Goal: Information Seeking & Learning: Learn about a topic

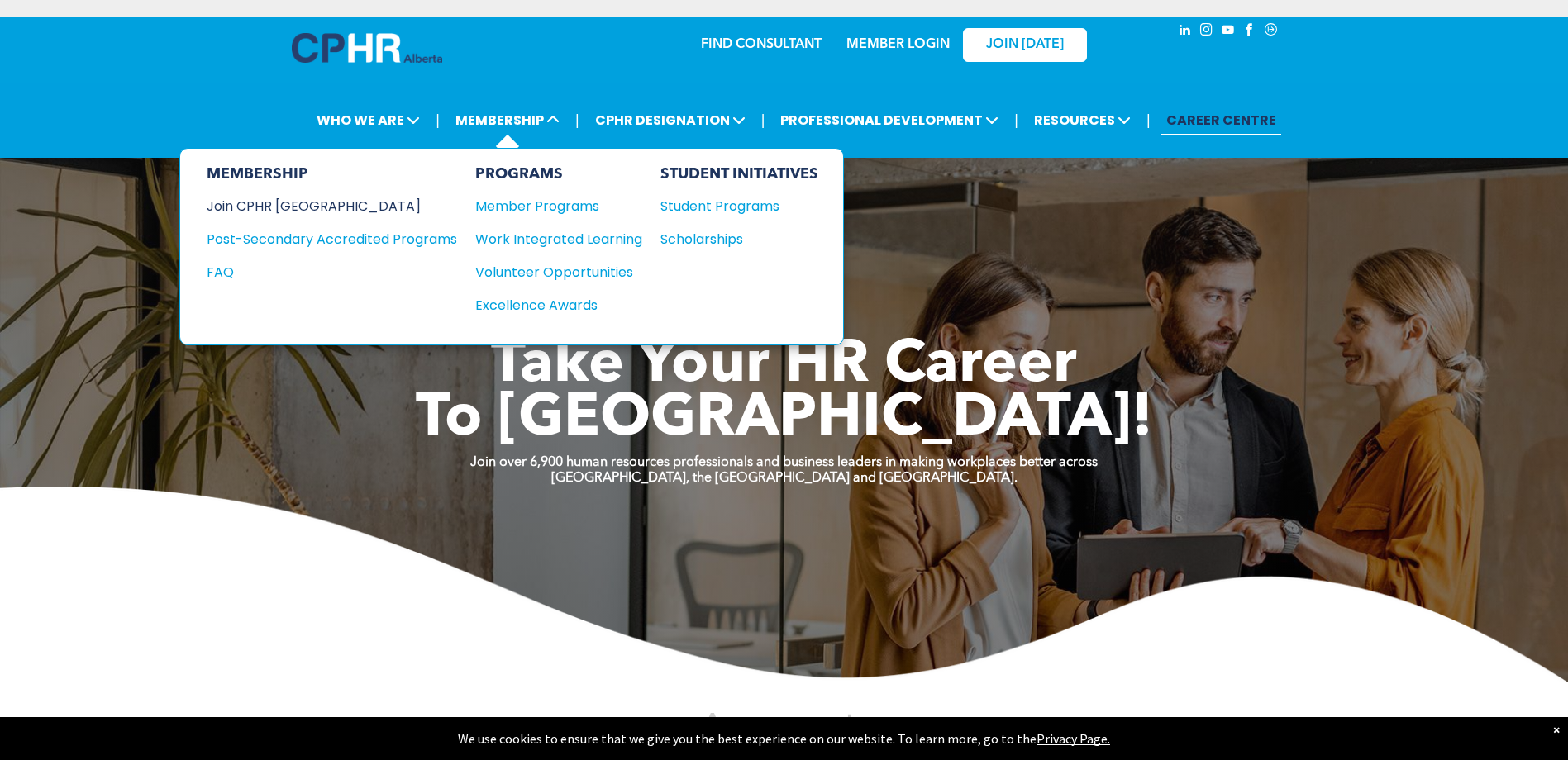
click at [288, 206] on div "Join CPHR [GEOGRAPHIC_DATA]" at bounding box center [319, 207] width 225 height 21
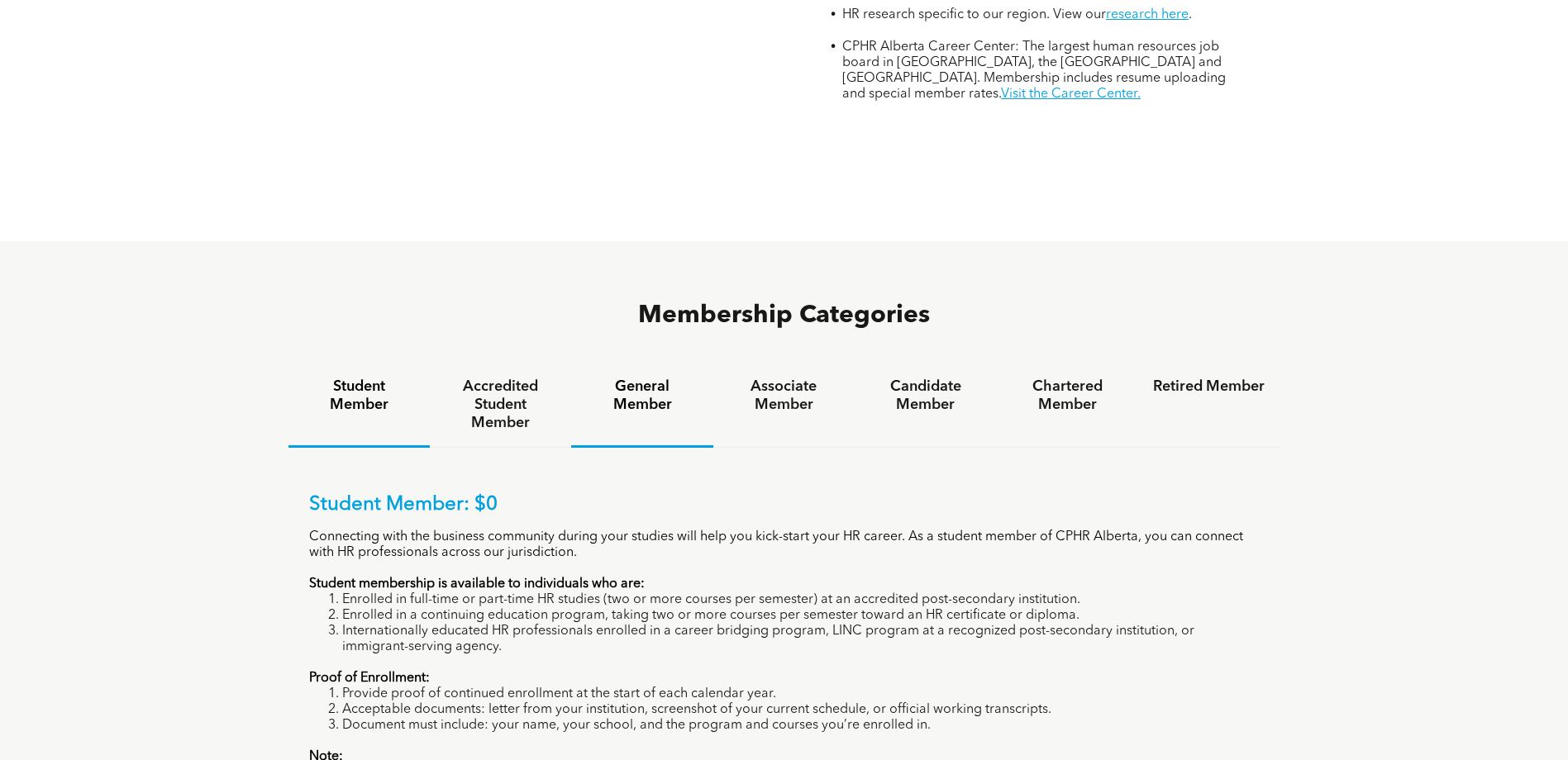
scroll to position [1074, 0]
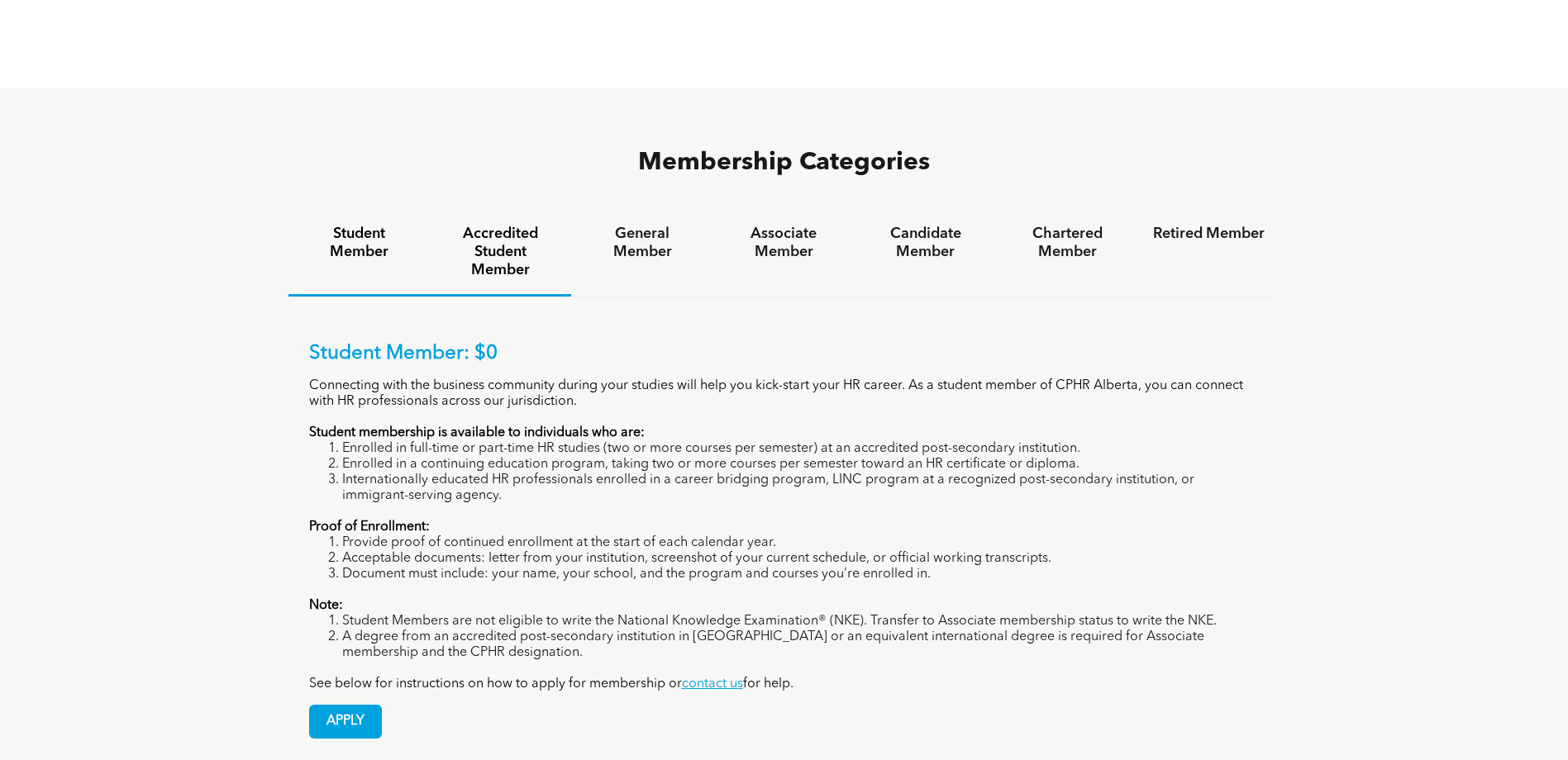
click at [513, 224] on h4 "Accredited Student Member" at bounding box center [500, 252] width 111 height 55
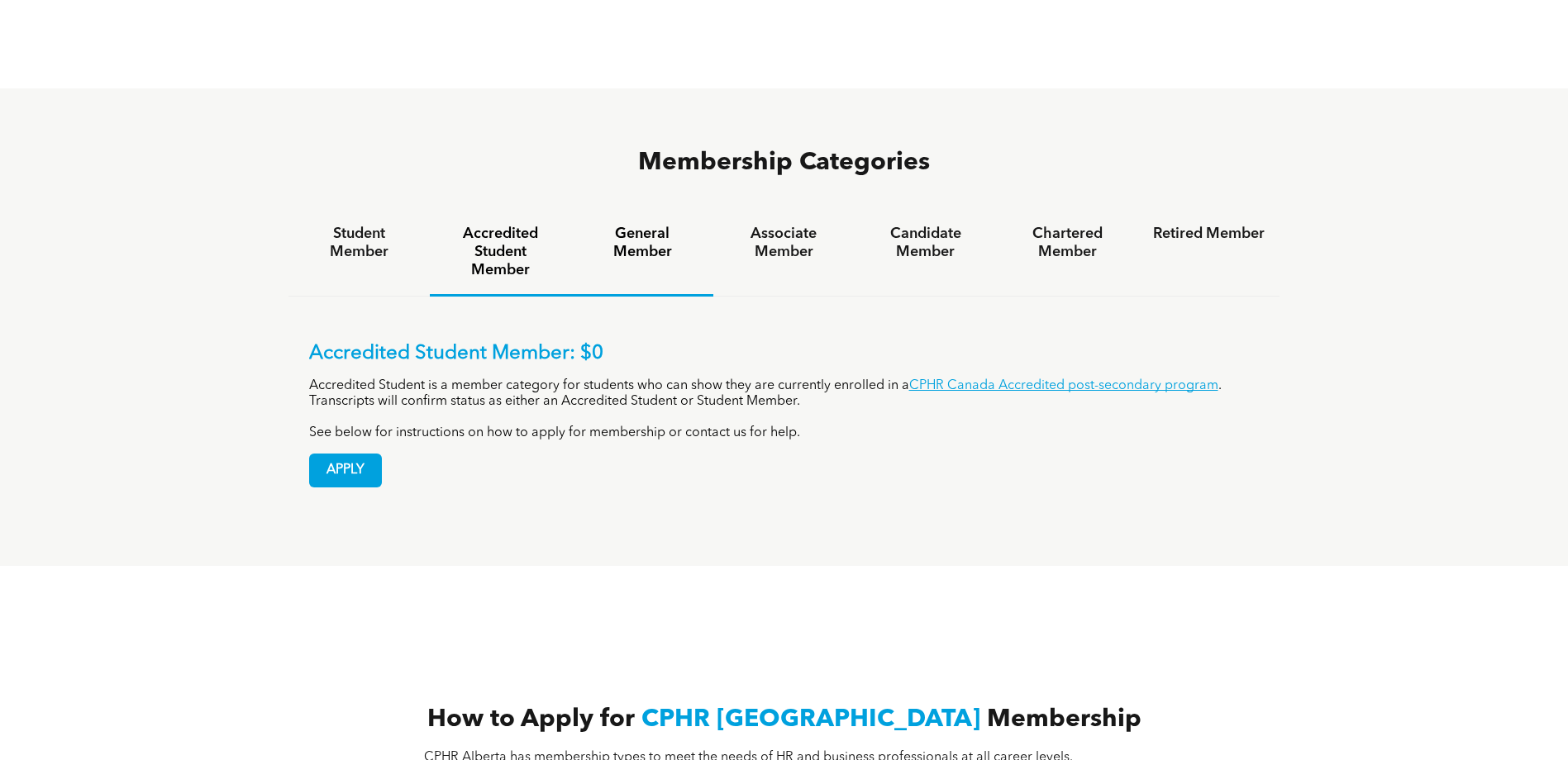
click at [632, 224] on h4 "General Member" at bounding box center [641, 242] width 111 height 37
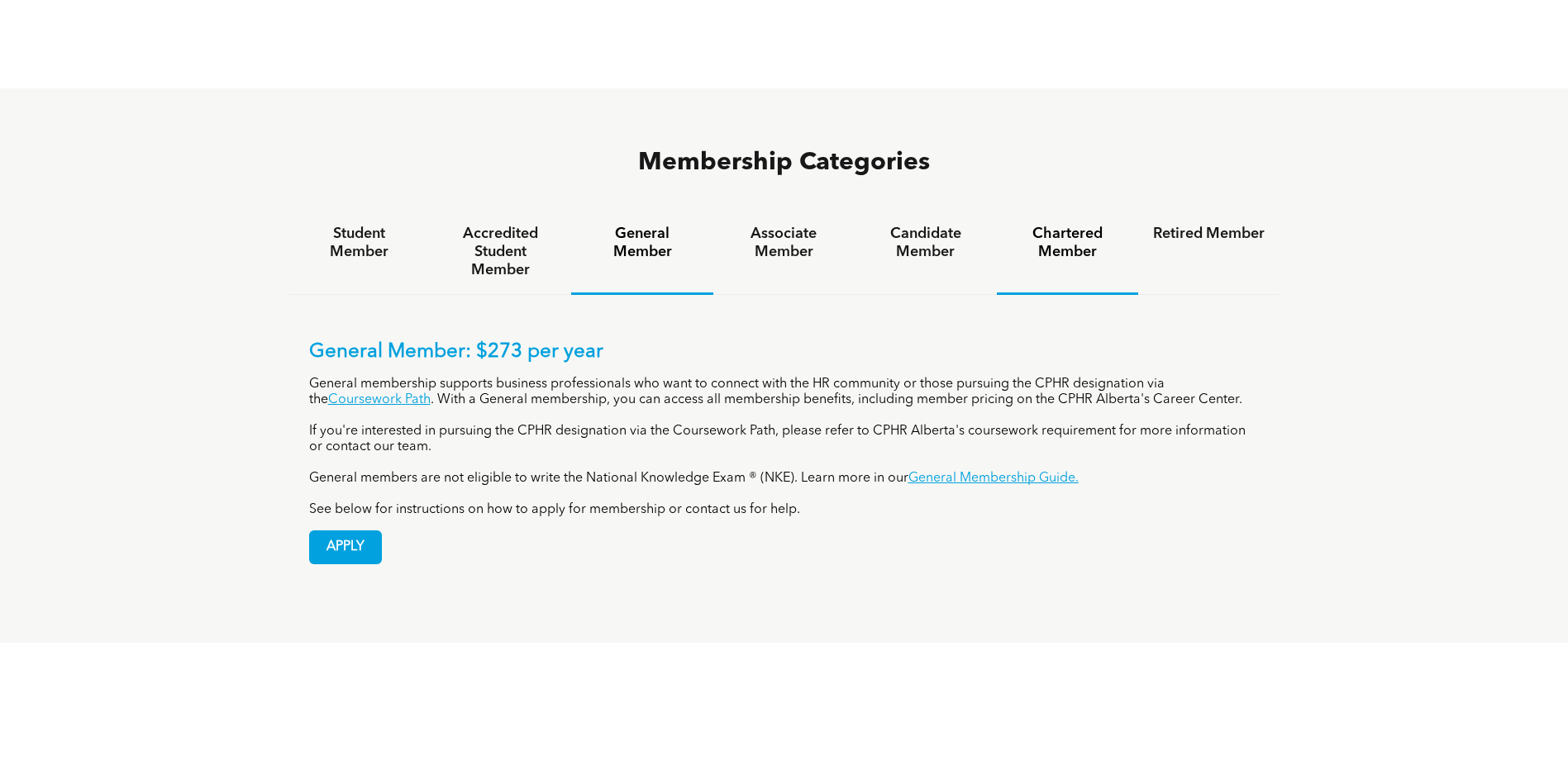
click at [1053, 210] on div "Chartered Member" at bounding box center [1067, 253] width 141 height 85
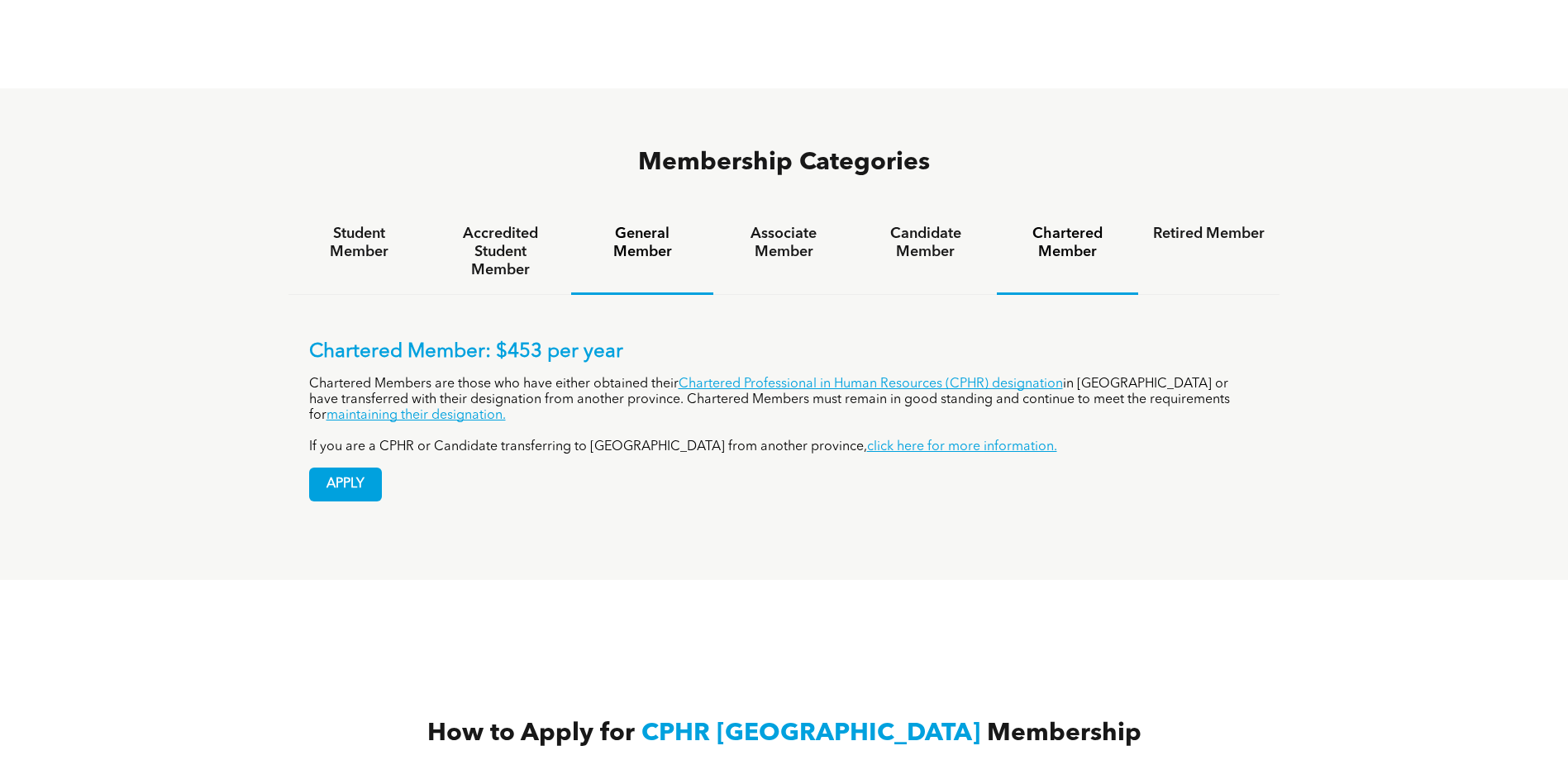
click at [652, 210] on div "General Member" at bounding box center [642, 253] width 141 height 85
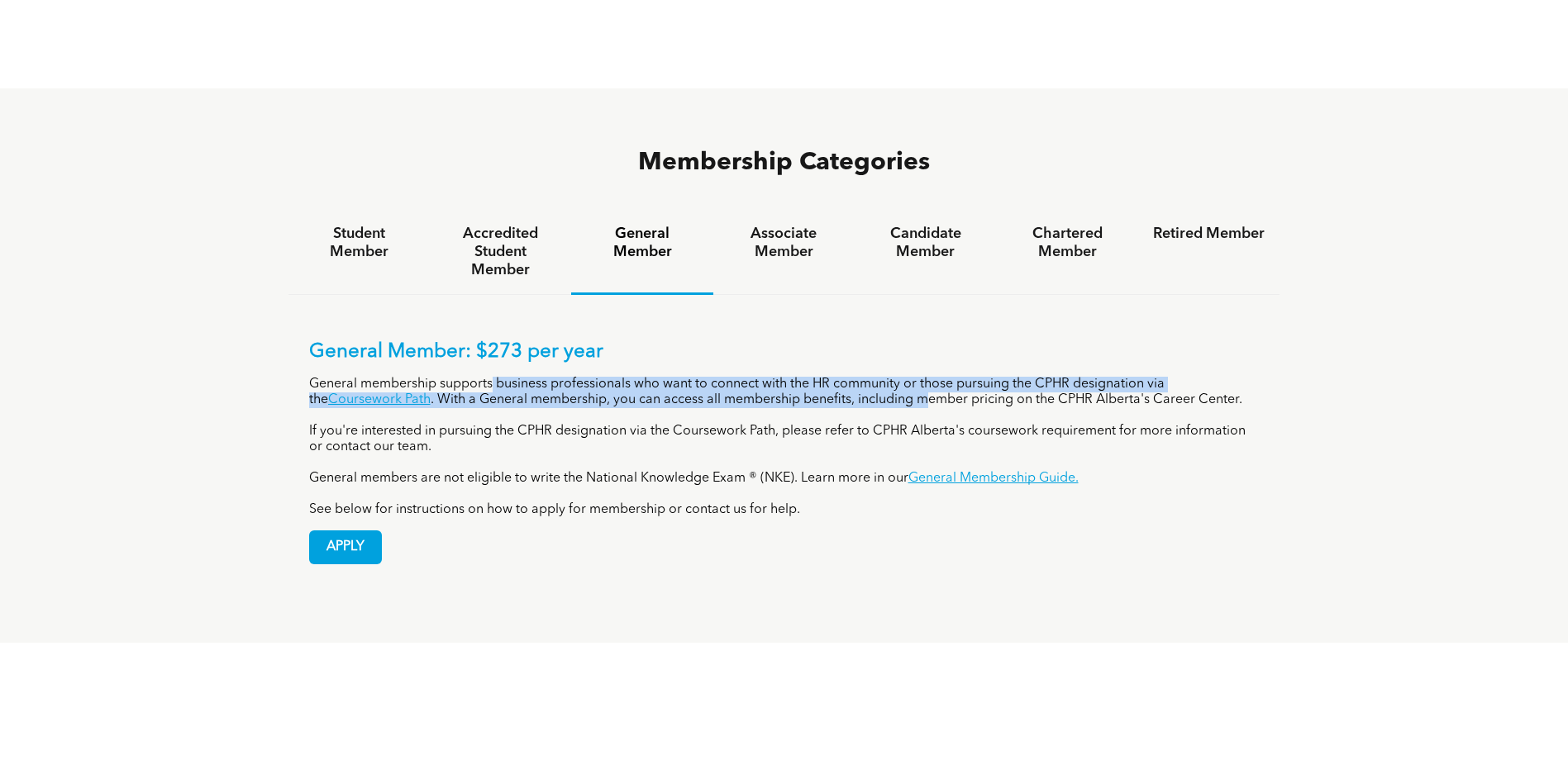
drag, startPoint x: 494, startPoint y: 324, endPoint x: 911, endPoint y: 339, distance: 417.3
click at [911, 377] on p "General membership supports business professionals who want to connect with the…" at bounding box center [784, 392] width 950 height 31
drag, startPoint x: 911, startPoint y: 339, endPoint x: 828, endPoint y: 339, distance: 83.0
click at [828, 377] on p "General membership supports business professionals who want to connect with the…" at bounding box center [784, 392] width 950 height 31
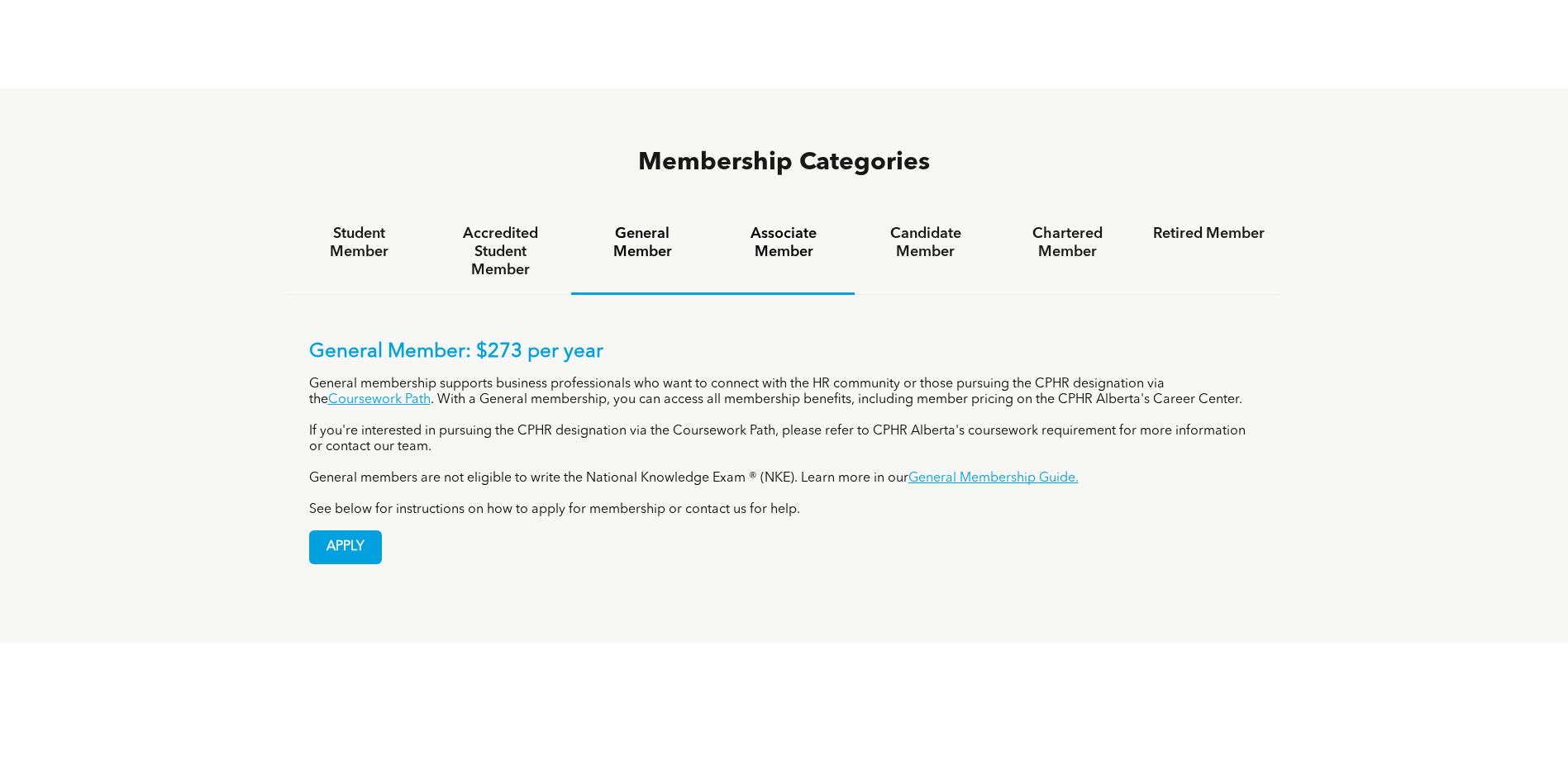
click at [784, 224] on h4 "Associate Member" at bounding box center [784, 242] width 111 height 37
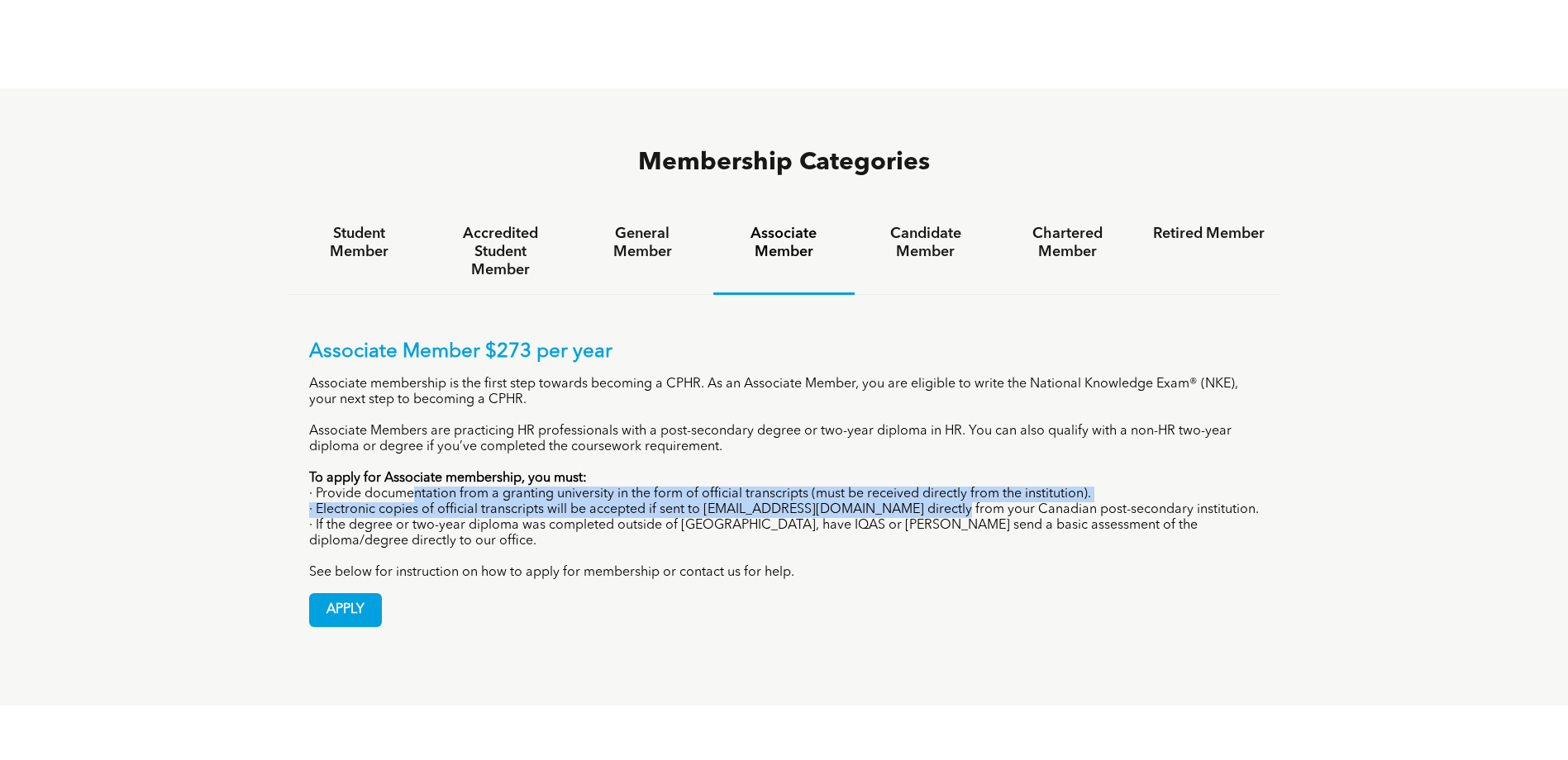
drag, startPoint x: 412, startPoint y: 427, endPoint x: 929, endPoint y: 442, distance: 517.2
click at [929, 442] on div "Associate Member $273 per year Associate membership is the first step towards b…" at bounding box center [784, 460] width 950 height 240
drag, startPoint x: 929, startPoint y: 442, endPoint x: 854, endPoint y: 433, distance: 75.5
click at [854, 487] on p "· Provide documentation from a granting university in the form of official tran…" at bounding box center [784, 494] width 950 height 16
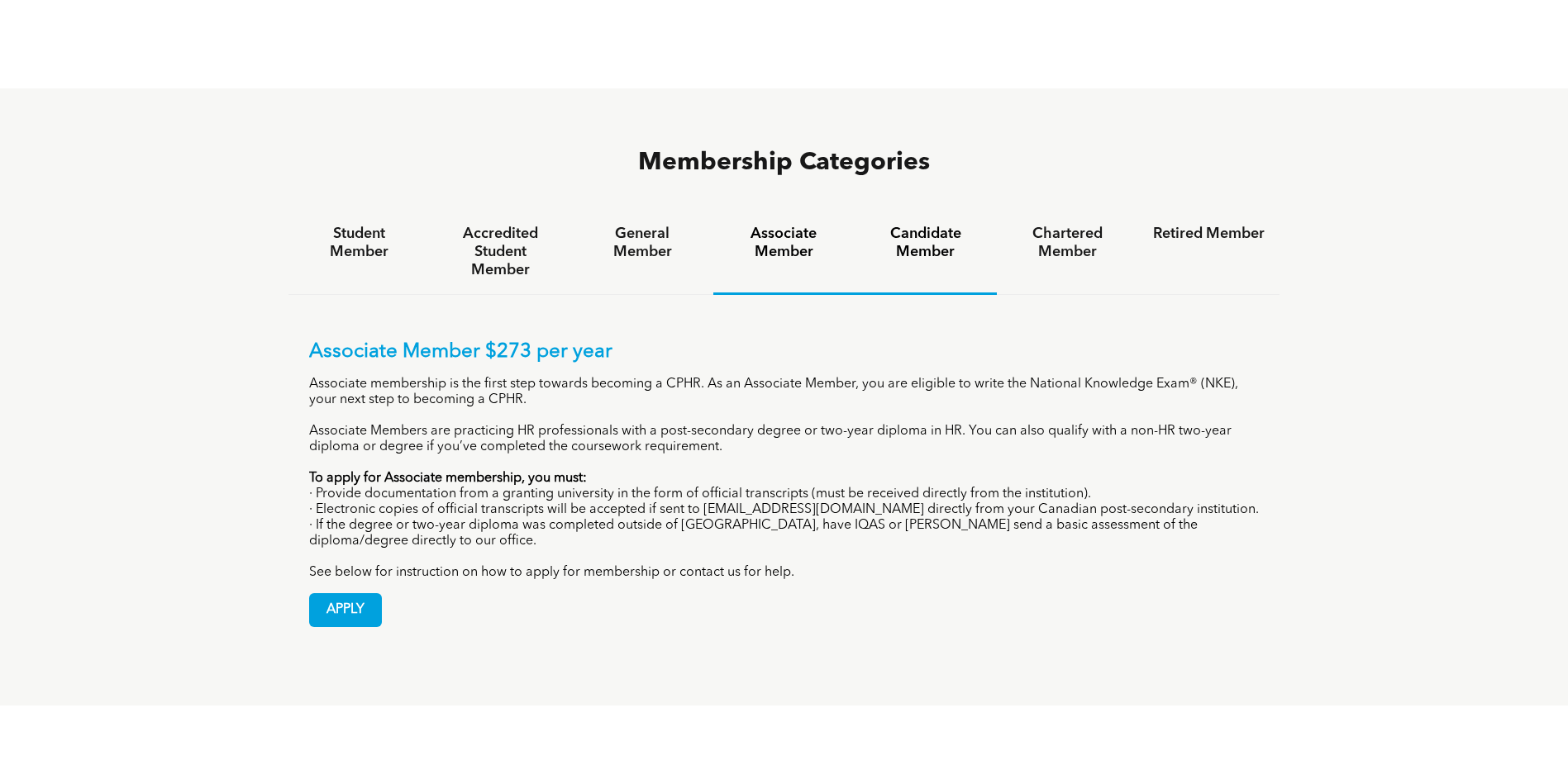
click at [896, 210] on div "Candidate Member" at bounding box center [925, 253] width 141 height 85
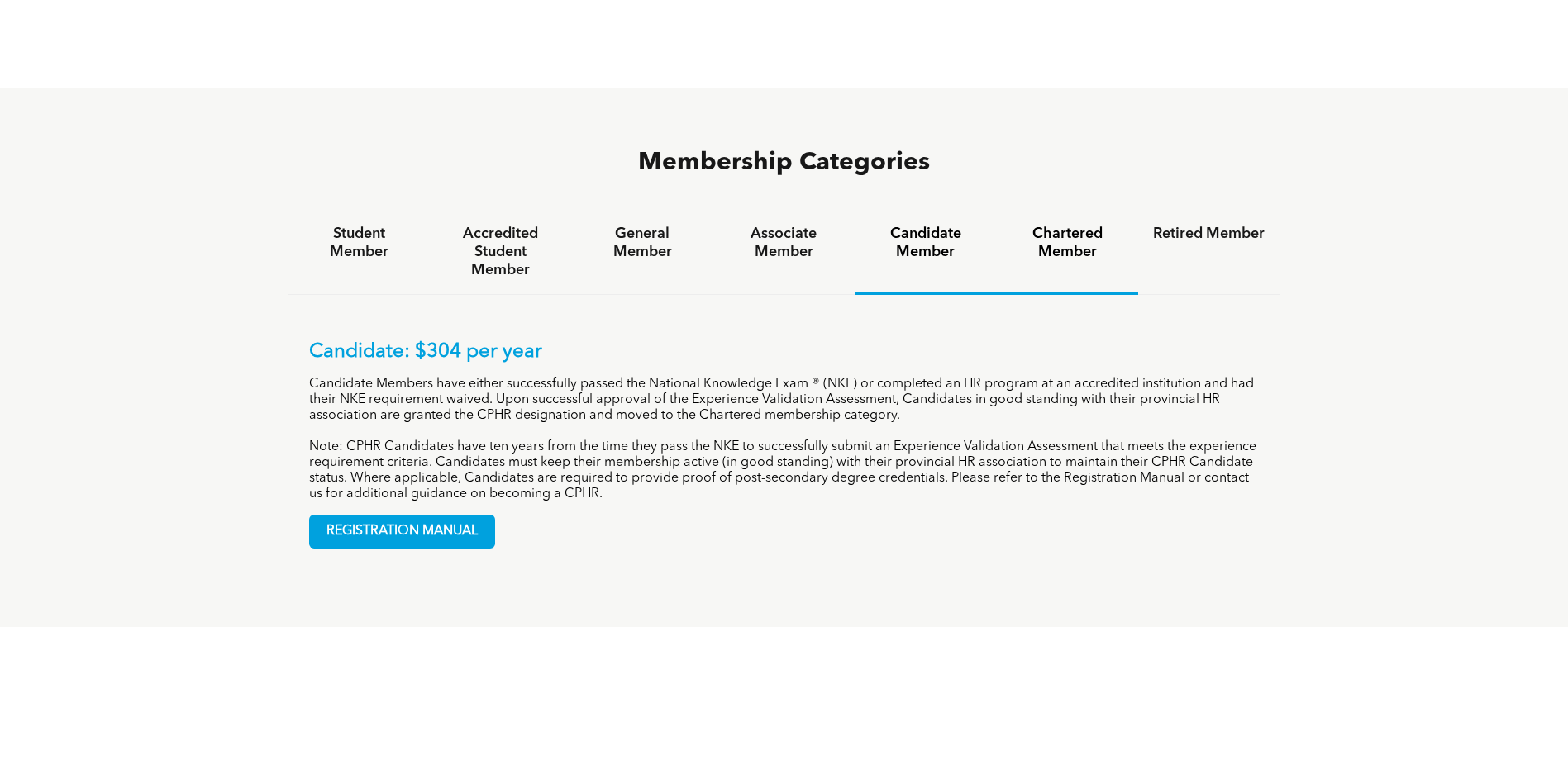
click at [1057, 211] on div "Chartered Member" at bounding box center [1067, 253] width 141 height 85
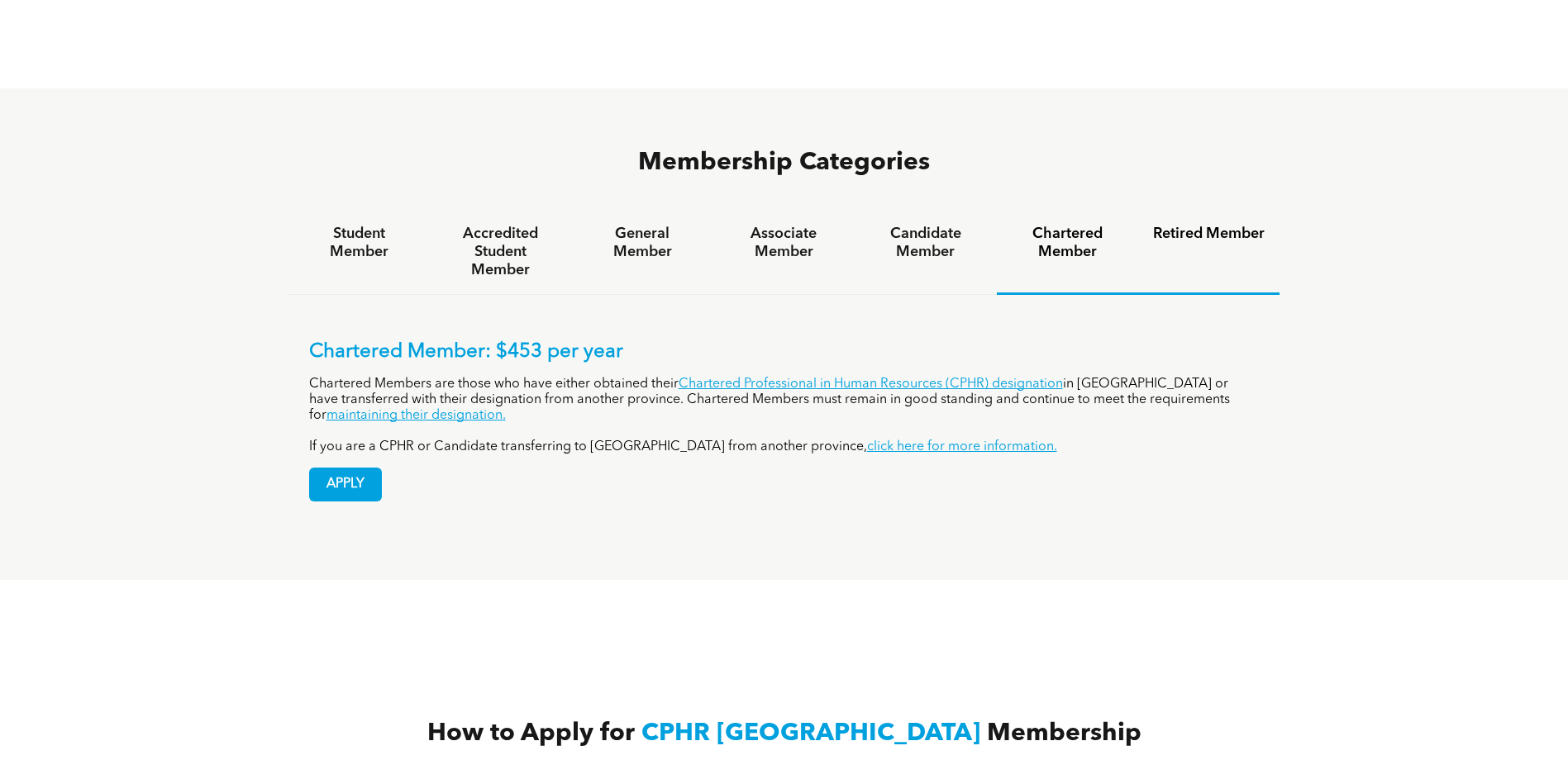
click at [1198, 224] on h4 "Retired Member" at bounding box center [1209, 233] width 111 height 18
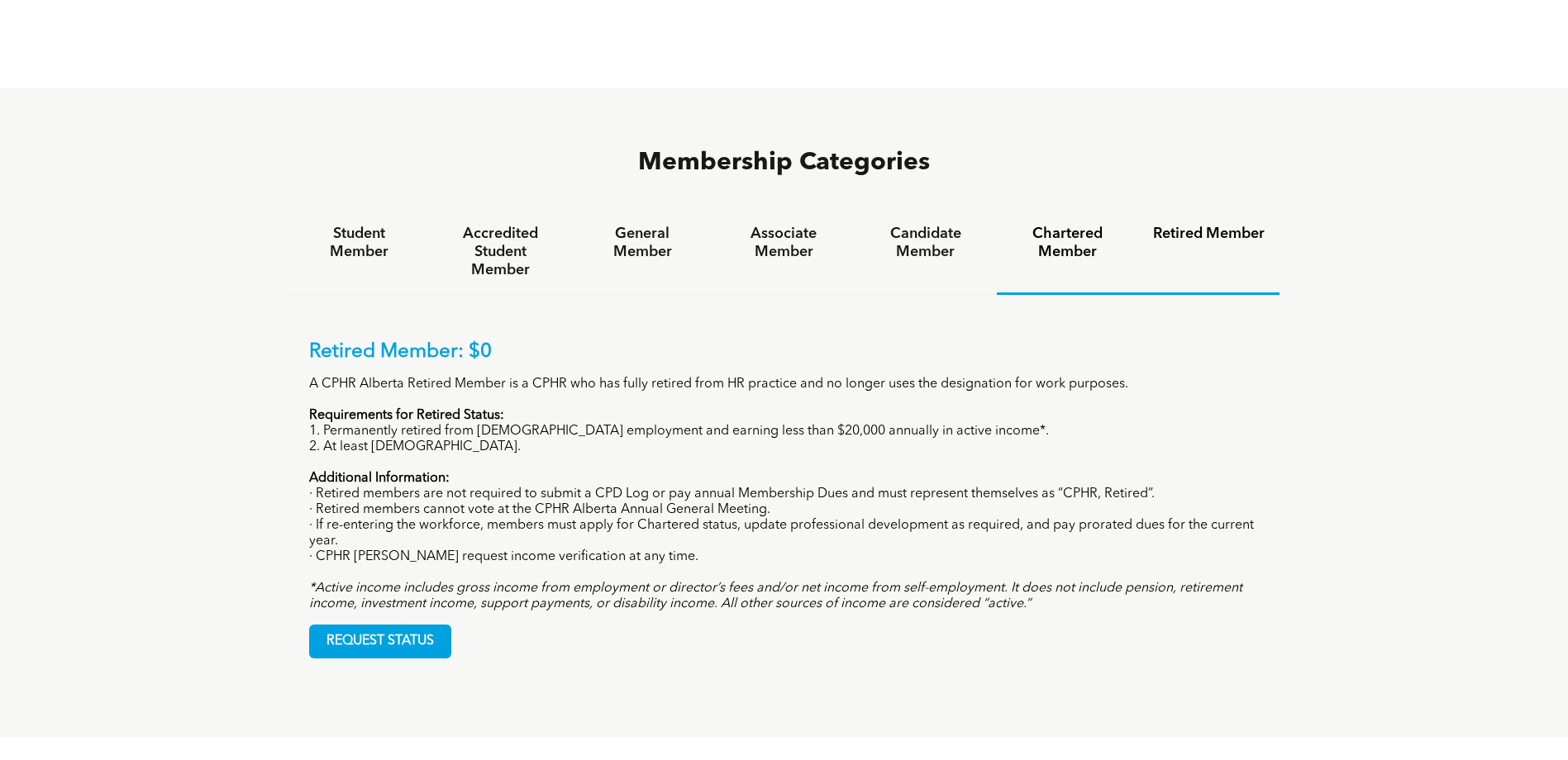
click at [1069, 224] on h4 "Chartered Member" at bounding box center [1067, 242] width 111 height 37
